Goal: Task Accomplishment & Management: Manage account settings

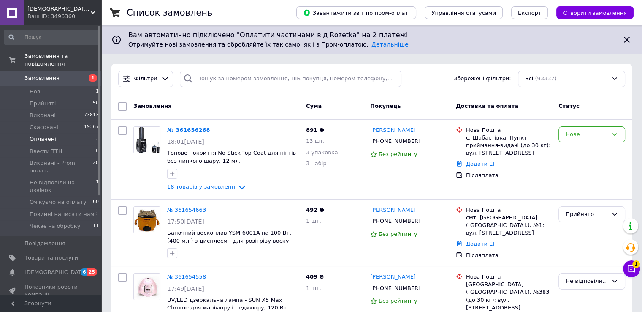
click at [46, 135] on span "Оплачені" at bounding box center [43, 139] width 27 height 8
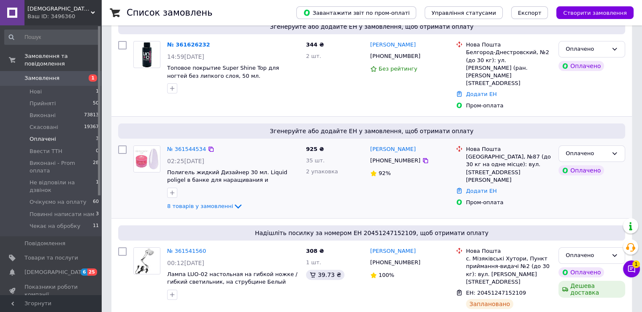
scroll to position [139, 0]
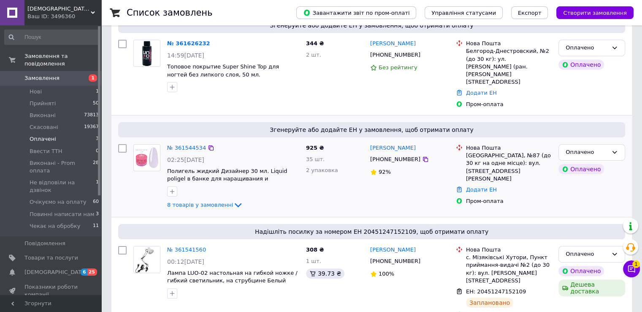
drag, startPoint x: 190, startPoint y: 232, endPoint x: 185, endPoint y: 168, distance: 64.8
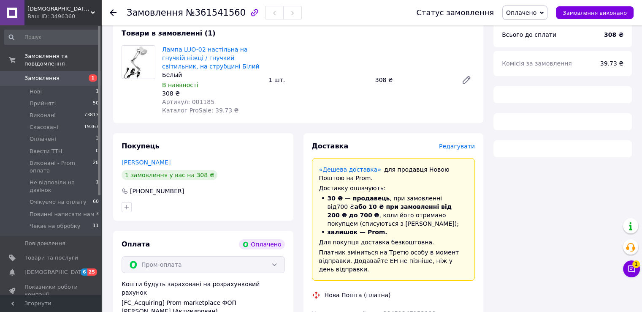
scroll to position [84, 0]
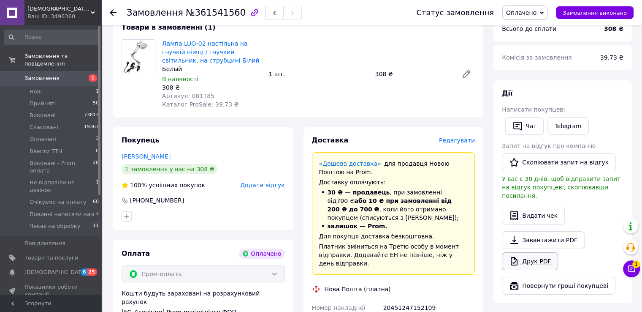
click at [541, 257] on link "Друк PDF" at bounding box center [530, 261] width 56 height 18
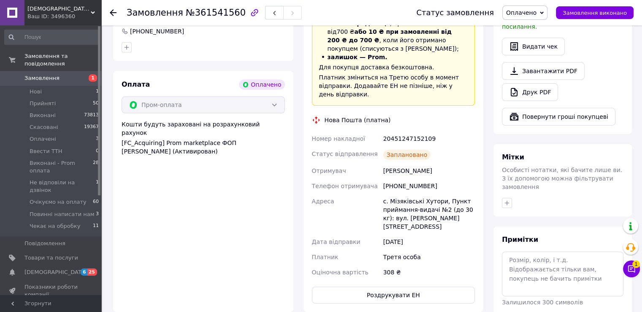
scroll to position [389, 0]
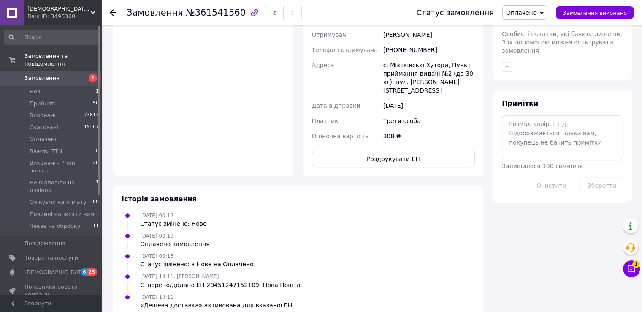
click at [525, 14] on span "Оплачено" at bounding box center [521, 12] width 30 height 7
click at [525, 28] on li "Прийнято" at bounding box center [541, 29] width 77 height 13
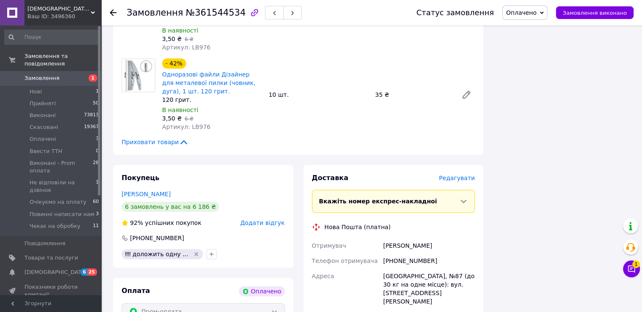
scroll to position [676, 0]
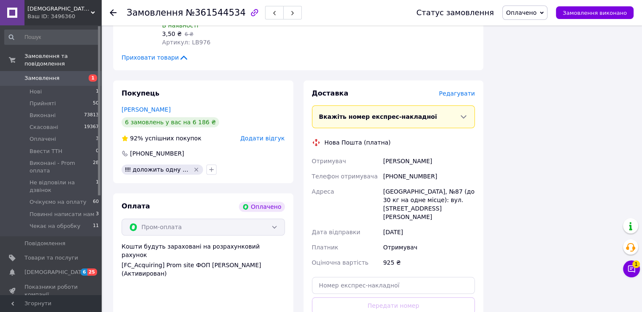
click at [401, 171] on div "[PHONE_NUMBER]" at bounding box center [429, 176] width 95 height 15
copy div "380936390277"
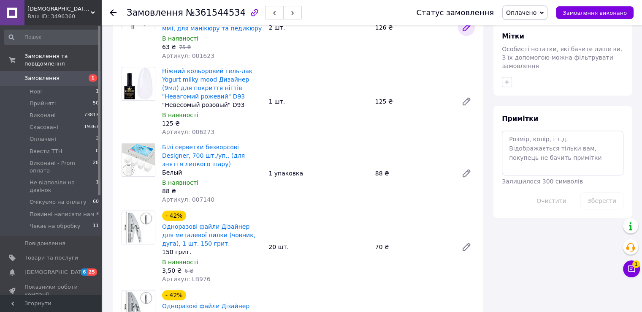
scroll to position [253, 0]
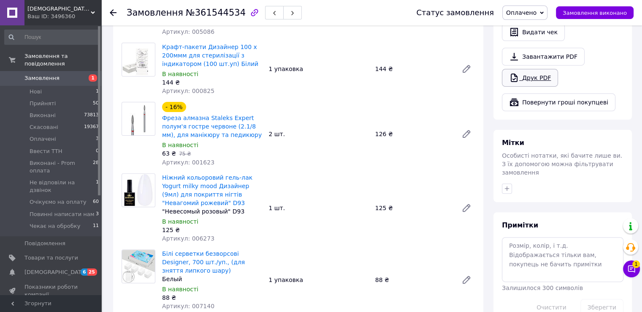
click at [549, 69] on link "Друк PDF" at bounding box center [530, 78] width 56 height 18
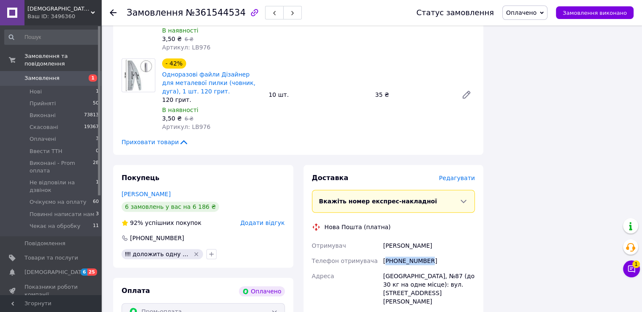
scroll to position [760, 0]
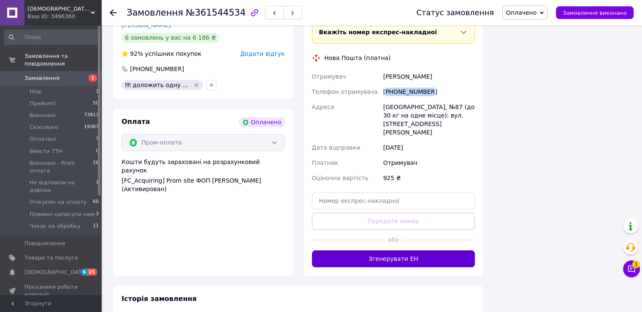
click at [409, 250] on button "Згенерувати ЕН" at bounding box center [393, 258] width 163 height 17
click at [524, 10] on span "Оплачено" at bounding box center [521, 12] width 30 height 7
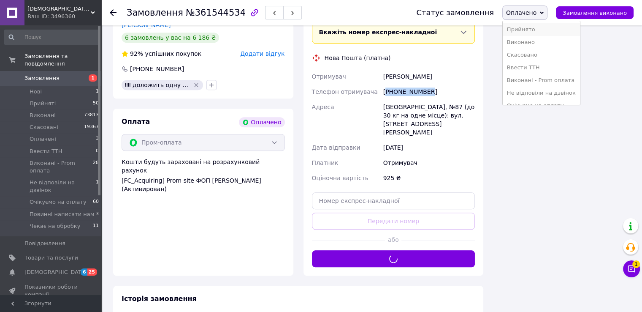
click at [534, 29] on li "Прийнято" at bounding box center [541, 29] width 77 height 13
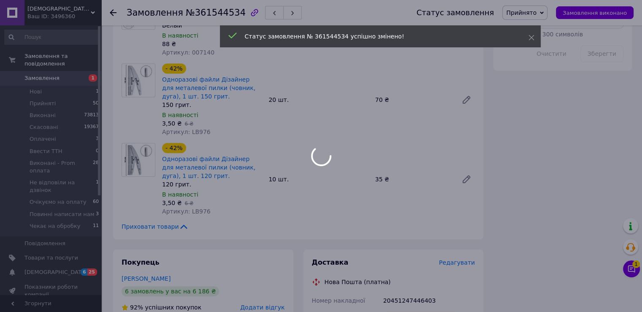
scroll to position [84, 0]
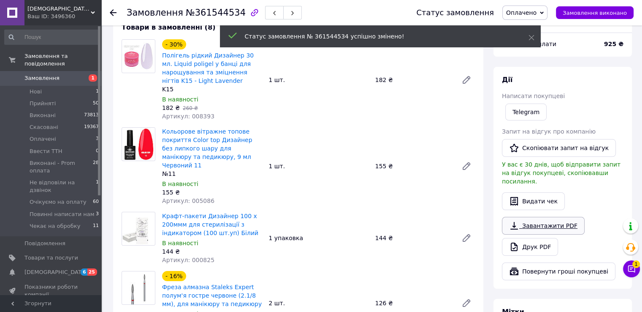
click at [539, 218] on link "Завантажити PDF" at bounding box center [543, 226] width 83 height 18
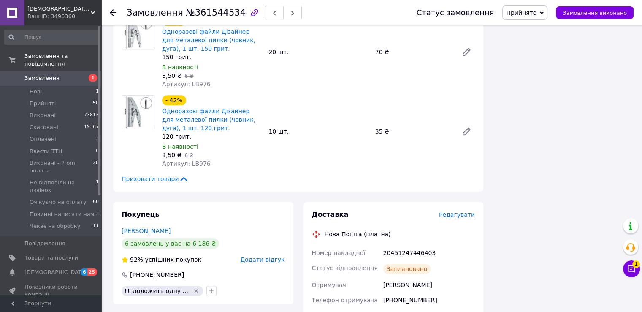
scroll to position [422, 0]
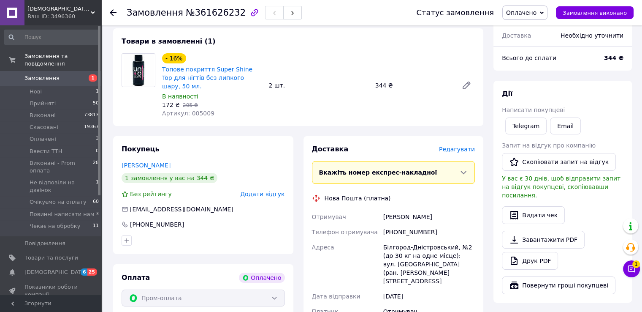
scroll to position [84, 0]
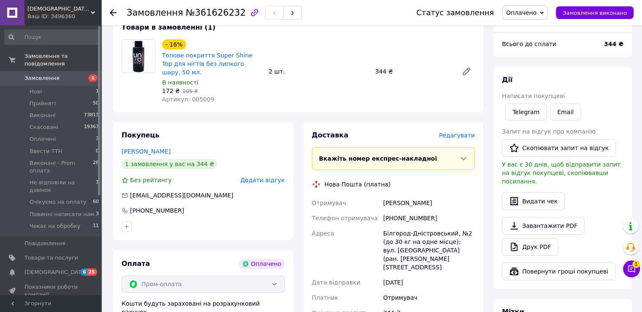
click at [411, 210] on div "+380987179551" at bounding box center [429, 217] width 95 height 15
copy div "380987179551"
click at [538, 238] on link "Друк PDF" at bounding box center [530, 247] width 56 height 18
click at [551, 217] on link "Завантажити PDF" at bounding box center [543, 226] width 83 height 18
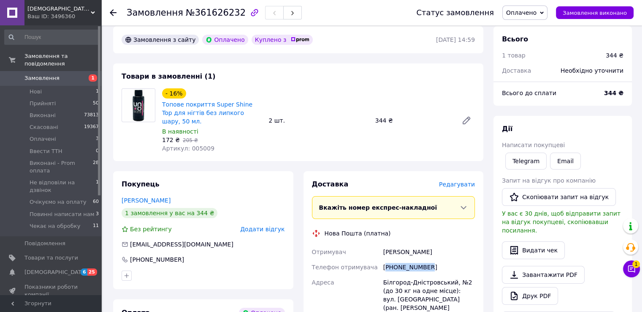
scroll to position [0, 0]
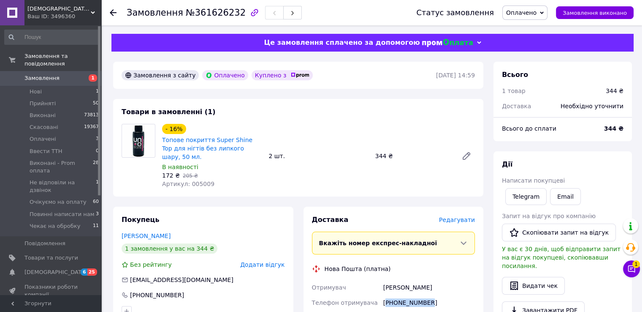
click at [522, 18] on span "Оплачено" at bounding box center [525, 12] width 45 height 14
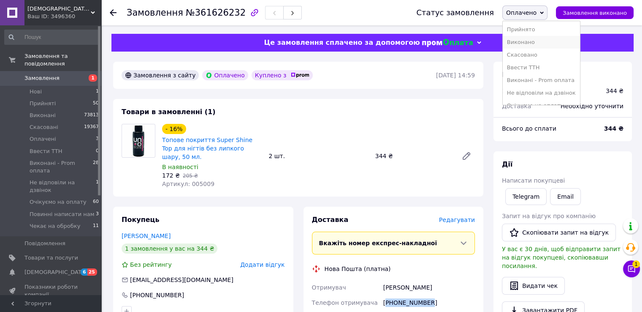
click at [534, 36] on li "Виконано" at bounding box center [541, 42] width 77 height 13
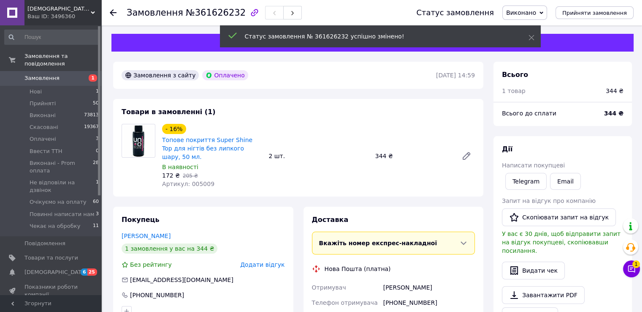
click at [536, 12] on span "Виконано" at bounding box center [521, 12] width 30 height 7
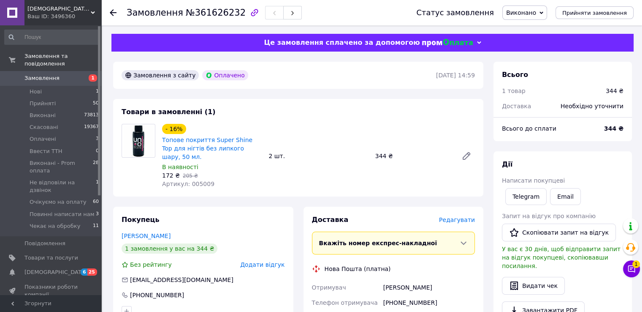
click at [547, 11] on span "Виконано" at bounding box center [525, 12] width 45 height 14
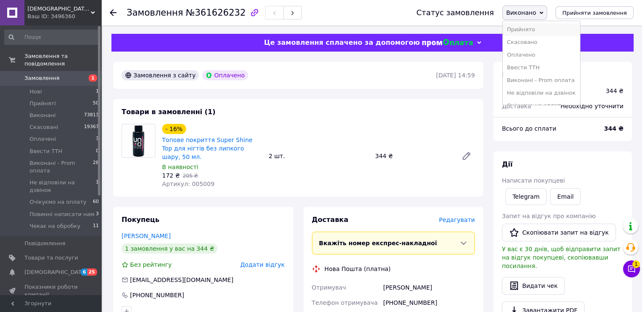
click at [531, 27] on li "Прийнято" at bounding box center [541, 29] width 77 height 13
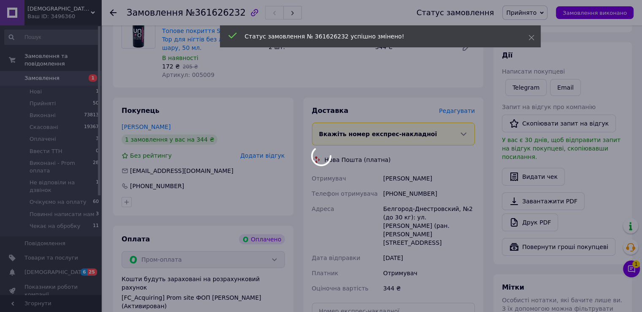
scroll to position [169, 0]
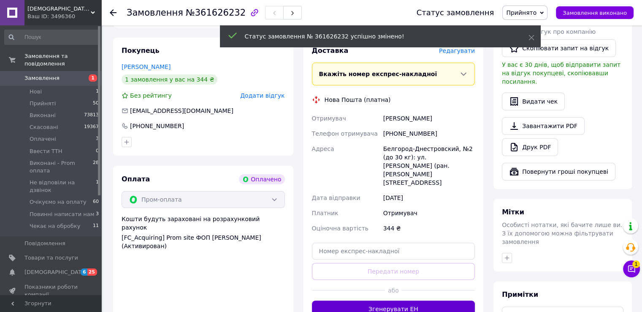
click at [415, 300] on button "Згенерувати ЕН" at bounding box center [393, 308] width 163 height 17
